Goal: Transaction & Acquisition: Book appointment/travel/reservation

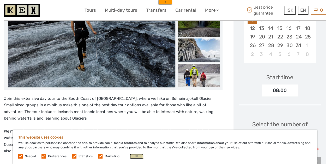
click at [135, 155] on button "OK" at bounding box center [136, 156] width 14 height 5
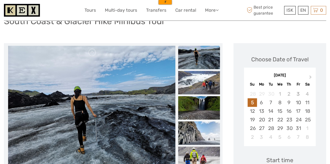
scroll to position [44, 0]
click at [148, 72] on img at bounding box center [91, 108] width 167 height 125
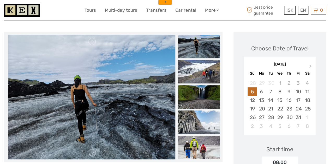
scroll to position [54, 0]
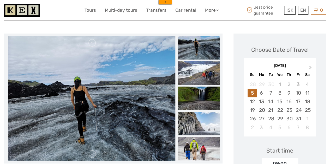
click at [90, 122] on img at bounding box center [91, 98] width 167 height 125
click at [85, 130] on img at bounding box center [91, 98] width 167 height 125
click at [200, 51] on img at bounding box center [199, 47] width 42 height 23
click at [198, 71] on img at bounding box center [199, 72] width 42 height 23
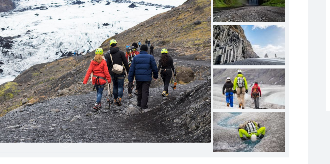
scroll to position [76, 0]
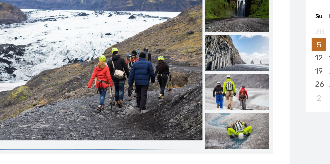
click at [198, 106] on img at bounding box center [199, 101] width 42 height 23
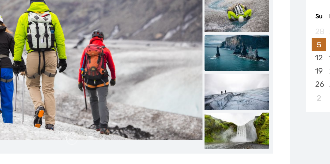
click at [199, 77] on img at bounding box center [199, 76] width 42 height 23
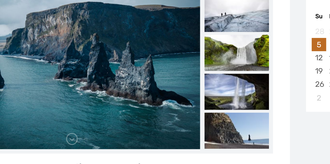
click at [197, 83] on img at bounding box center [199, 76] width 42 height 23
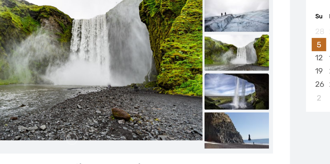
click at [194, 96] on img at bounding box center [199, 101] width 42 height 23
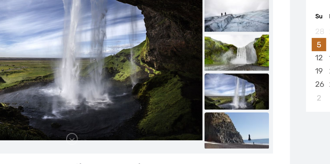
click at [193, 120] on img at bounding box center [199, 126] width 42 height 23
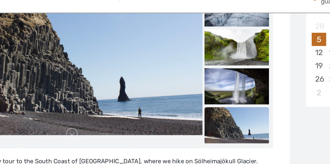
scroll to position [109, 0]
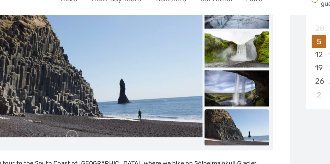
click at [199, 23] on img at bounding box center [199, 17] width 42 height 23
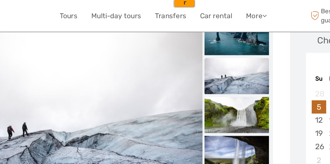
scroll to position [76, 0]
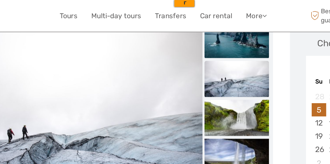
click at [194, 34] on img at bounding box center [199, 25] width 42 height 23
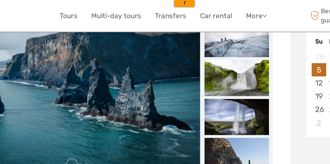
scroll to position [94, 0]
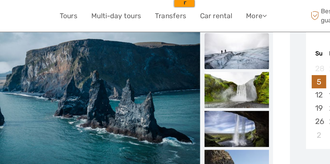
drag, startPoint x: 202, startPoint y: 34, endPoint x: 188, endPoint y: 39, distance: 15.2
click at [188, 39] on img at bounding box center [199, 32] width 42 height 23
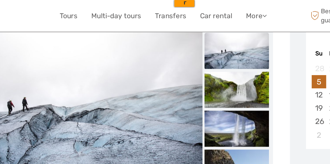
click at [188, 39] on img at bounding box center [199, 32] width 42 height 23
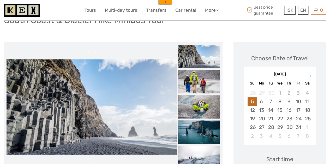
scroll to position [44, 0]
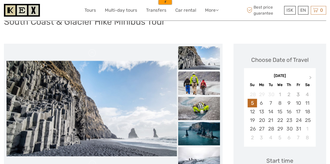
click at [195, 88] on img at bounding box center [199, 83] width 42 height 23
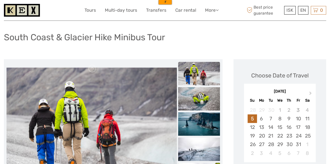
scroll to position [0, 0]
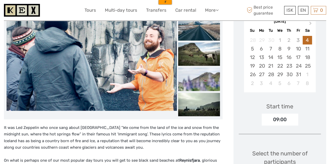
scroll to position [97, 0]
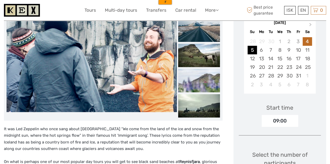
click at [251, 48] on div "5" at bounding box center [251, 50] width 9 height 9
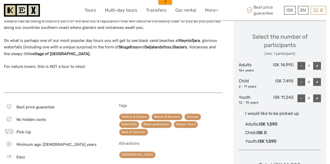
scroll to position [213, 0]
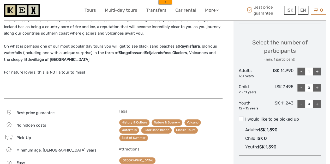
click at [316, 73] on div "+" at bounding box center [317, 72] width 8 height 8
click at [298, 72] on div "-" at bounding box center [301, 72] width 8 height 8
type input "1"
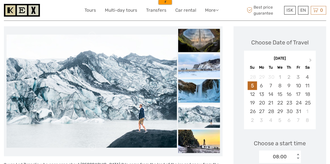
scroll to position [62, 0]
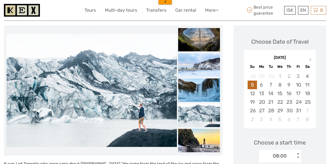
click at [132, 116] on img at bounding box center [92, 90] width 170 height 113
click at [192, 42] on img at bounding box center [199, 39] width 42 height 23
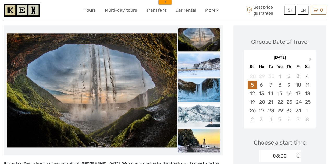
click at [192, 73] on img at bounding box center [199, 64] width 42 height 23
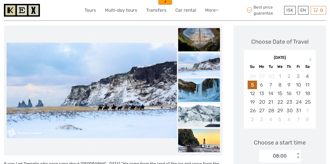
click at [193, 88] on img at bounding box center [199, 89] width 42 height 23
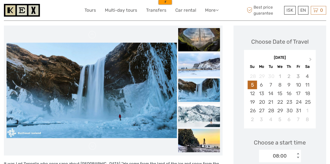
click at [200, 123] on img at bounding box center [199, 115] width 42 height 23
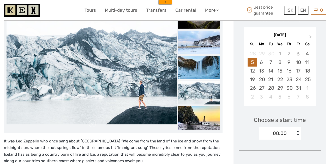
scroll to position [93, 0]
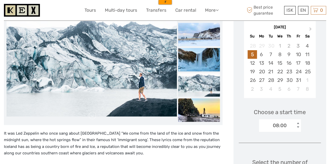
click at [196, 107] on img at bounding box center [199, 109] width 42 height 23
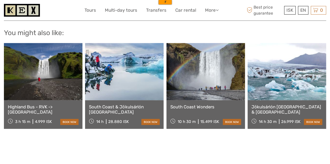
scroll to position [664, 0]
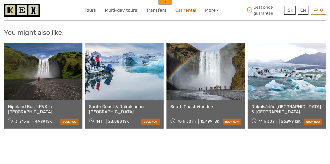
click at [182, 7] on link "Car rental" at bounding box center [185, 11] width 21 height 8
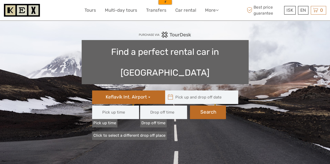
type input "08:00"
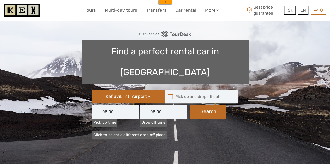
type input "04/10/2025"
type input "05/10/2025"
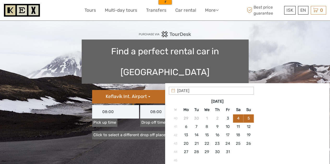
click at [174, 90] on input "text" at bounding box center [200, 97] width 70 height 14
type input "[DATE]"
type input "[DATE] - [DATE]"
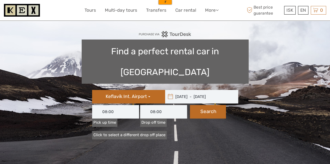
click at [125, 105] on input "08:00" at bounding box center [115, 112] width 47 height 14
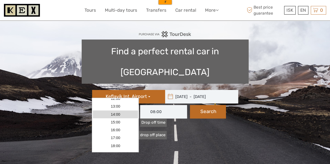
scroll to position [98, 0]
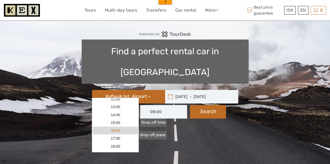
click at [119, 131] on link "16:00" at bounding box center [115, 131] width 45 height 8
type input "16:00"
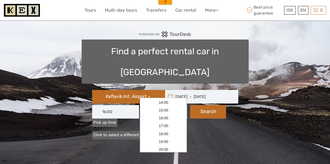
click at [161, 105] on input "08:00" at bounding box center [163, 112] width 47 height 14
click at [159, 99] on link "07:00" at bounding box center [163, 99] width 45 height 8
type input "07:00"
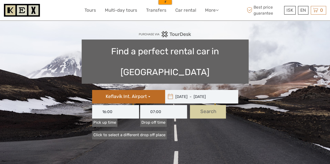
click at [202, 105] on button "Search" at bounding box center [208, 112] width 36 height 14
type input "[DATE] - [DATE]"
type input "16:00"
type input "07:00"
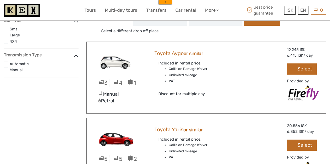
scroll to position [43, 0]
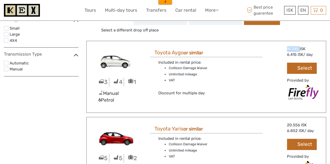
drag, startPoint x: 285, startPoint y: 47, endPoint x: 299, endPoint y: 48, distance: 13.8
click at [299, 48] on div "Great deal 19.245 ISK 6.415 ISK / day Select Provided by" at bounding box center [296, 73] width 60 height 55
copy div "19.245"
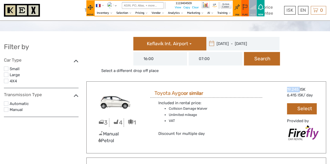
scroll to position [2, 0]
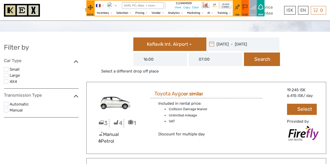
click at [269, 110] on div "Great deal 19.245 ISK 6.415 ISK / day Select Provided by" at bounding box center [296, 115] width 60 height 55
click at [299, 112] on button "Select" at bounding box center [302, 109] width 30 height 11
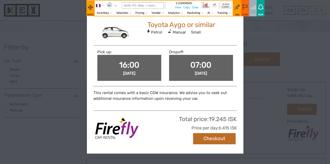
scroll to position [32, 0]
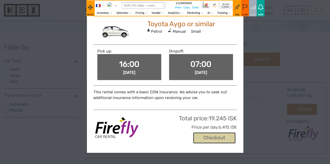
click at [207, 137] on button "Checkout" at bounding box center [214, 138] width 42 height 11
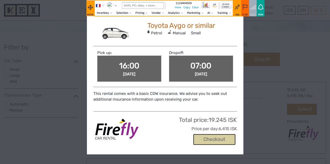
scroll to position [18, 0]
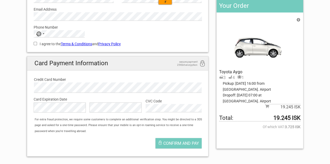
scroll to position [78, 0]
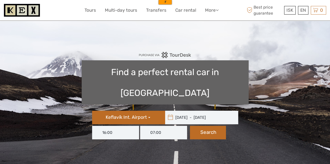
type input "[DATE] - [DATE]"
type input "16:00"
type input "07:00"
type input "[DATE] - [DATE]"
type input "16:00"
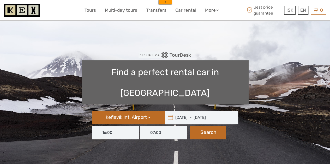
type input "07:00"
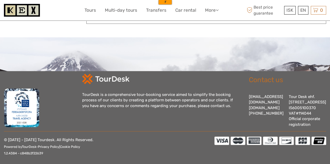
scroll to position [2577, 0]
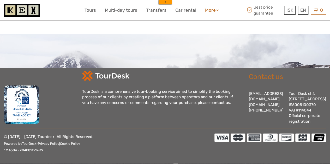
click at [211, 12] on link "More" at bounding box center [212, 11] width 14 height 8
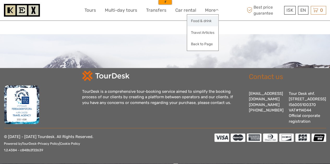
click at [206, 17] on link "Food & drink" at bounding box center [202, 21] width 31 height 10
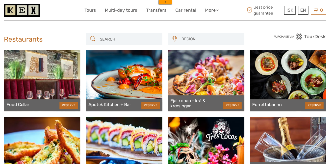
scroll to position [0, 0]
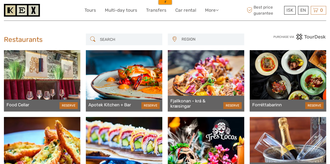
click at [194, 83] on div at bounding box center [206, 80] width 76 height 61
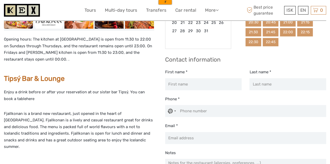
scroll to position [112, 0]
